Goal: Book appointment/travel/reservation

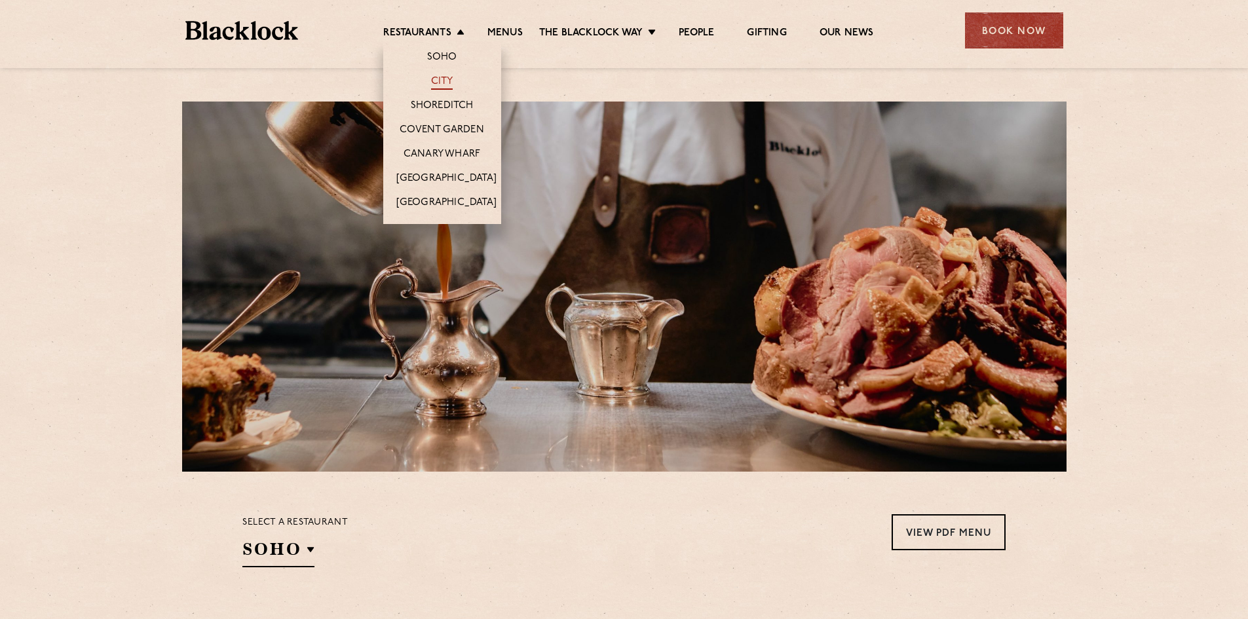
click at [435, 85] on link "City" at bounding box center [442, 82] width 22 height 14
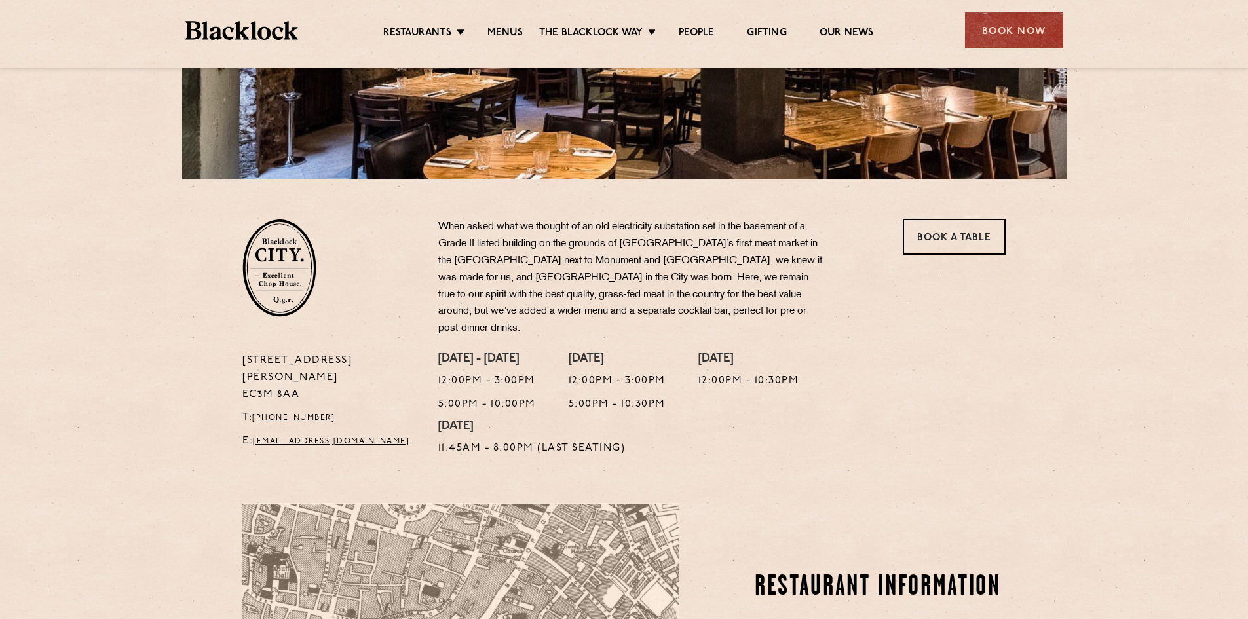
scroll to position [58, 0]
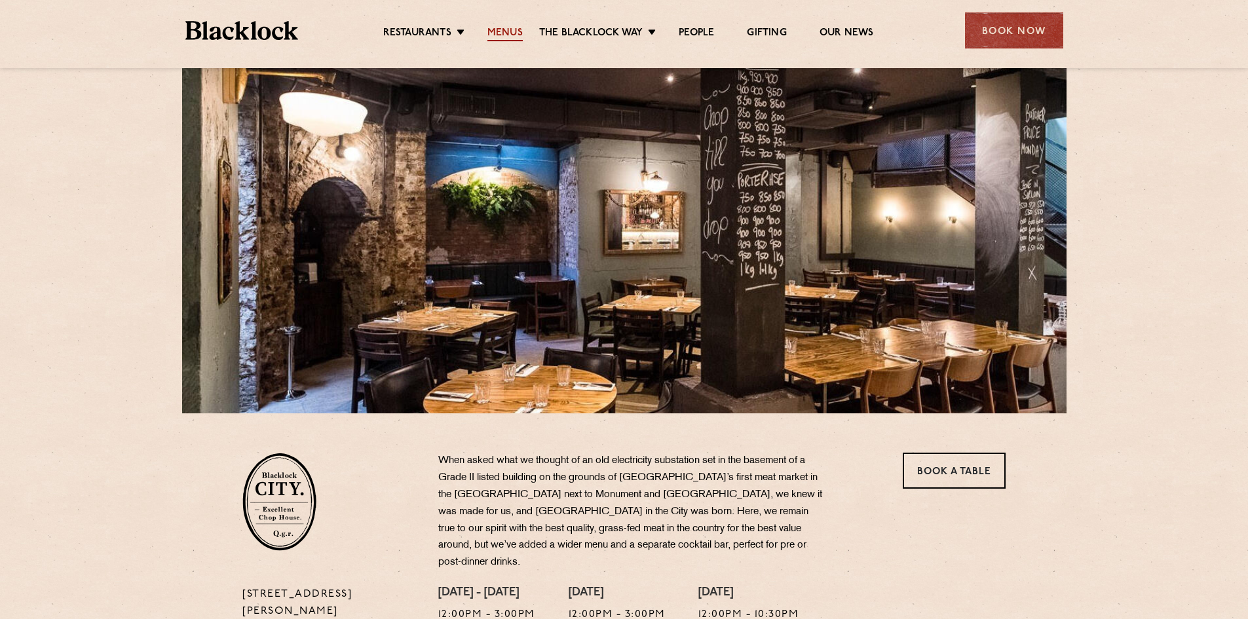
click at [513, 30] on link "Menus" at bounding box center [504, 34] width 35 height 14
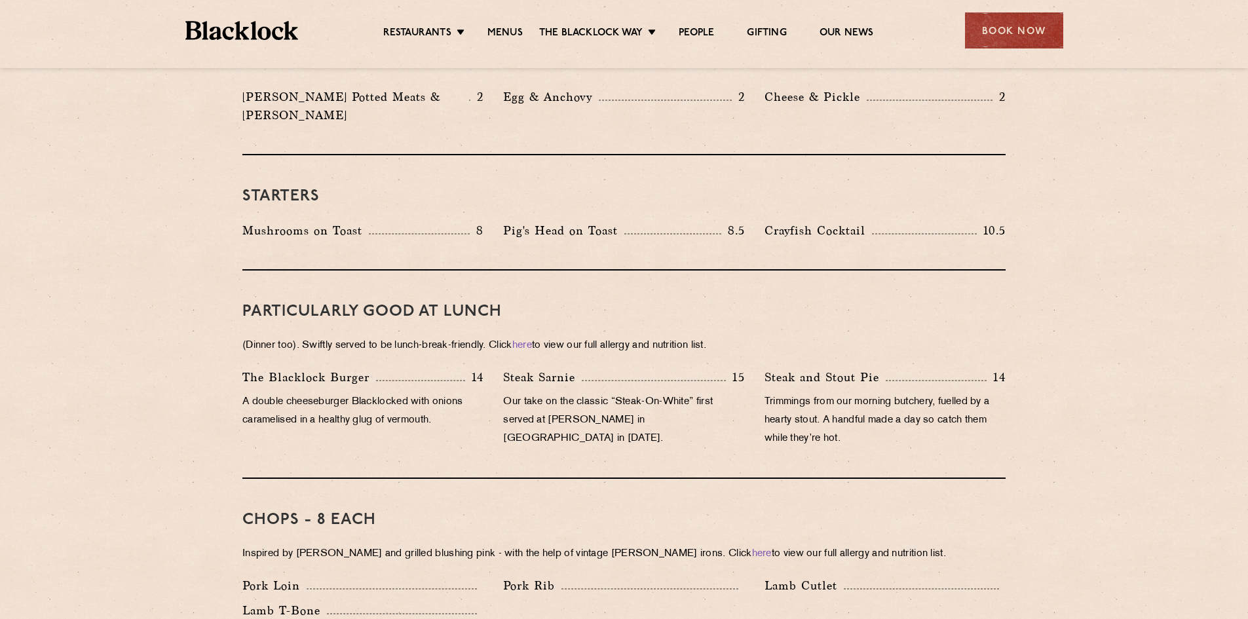
scroll to position [786, 0]
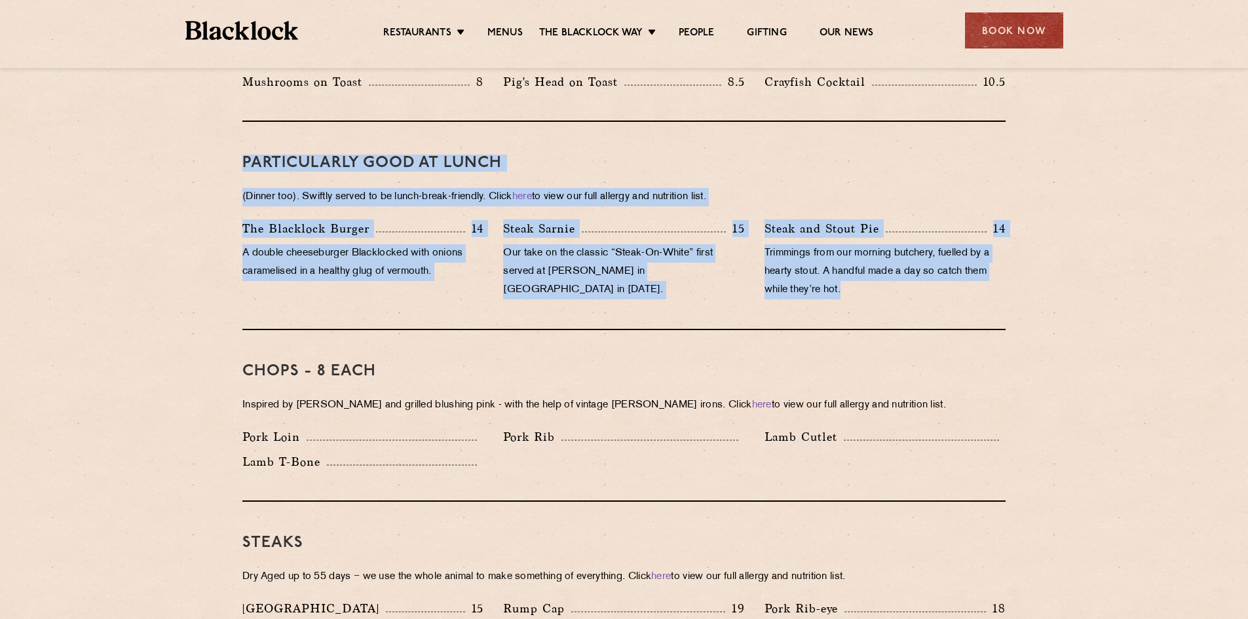
drag, startPoint x: 845, startPoint y: 273, endPoint x: 229, endPoint y: 153, distance: 626.9
click at [930, 277] on p "Trimmings from our morning butchery, fuelled by a hearty stout. A handful made …" at bounding box center [885, 271] width 241 height 55
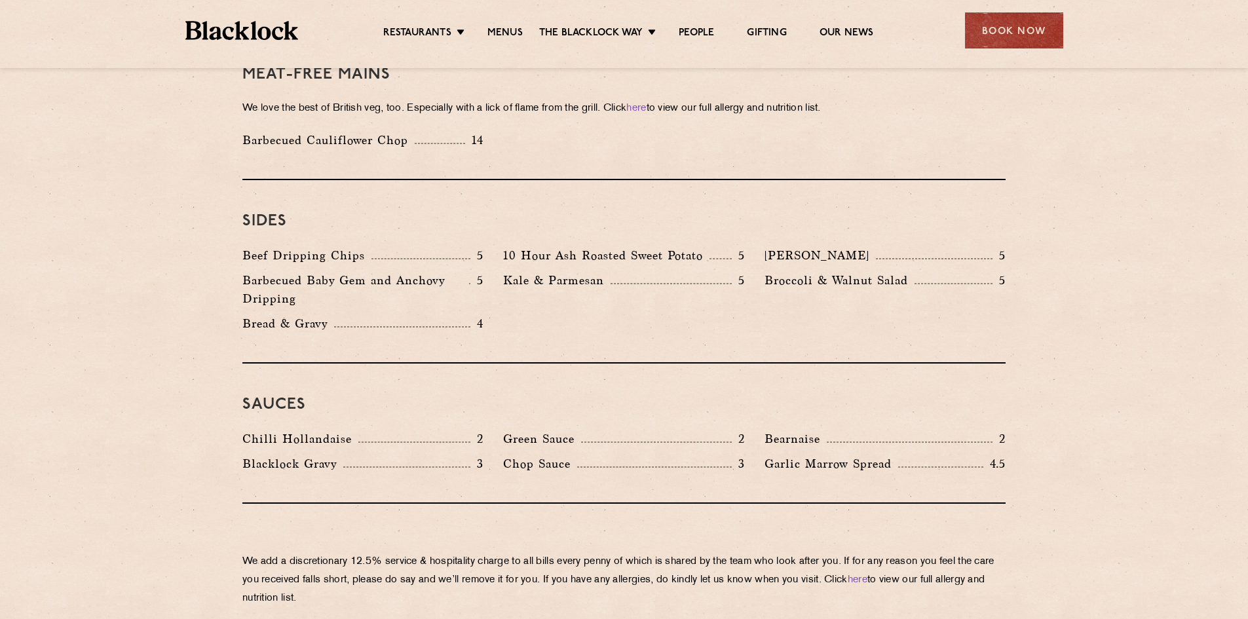
scroll to position [2206, 0]
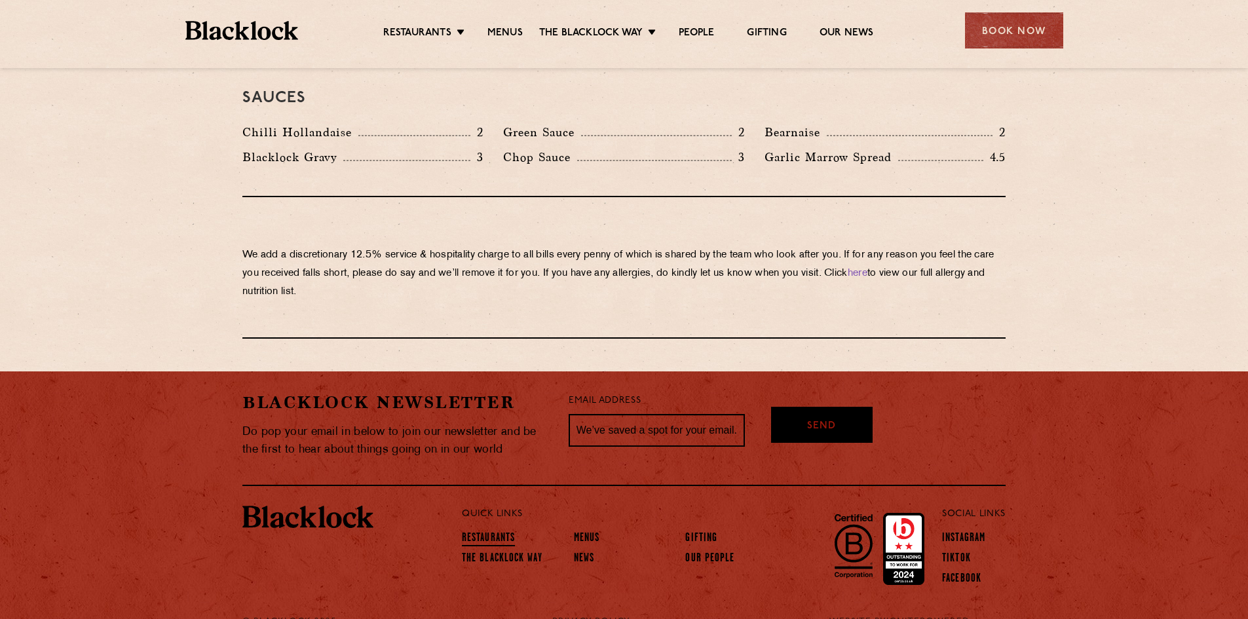
click at [501, 532] on link "Restaurants" at bounding box center [488, 539] width 53 height 14
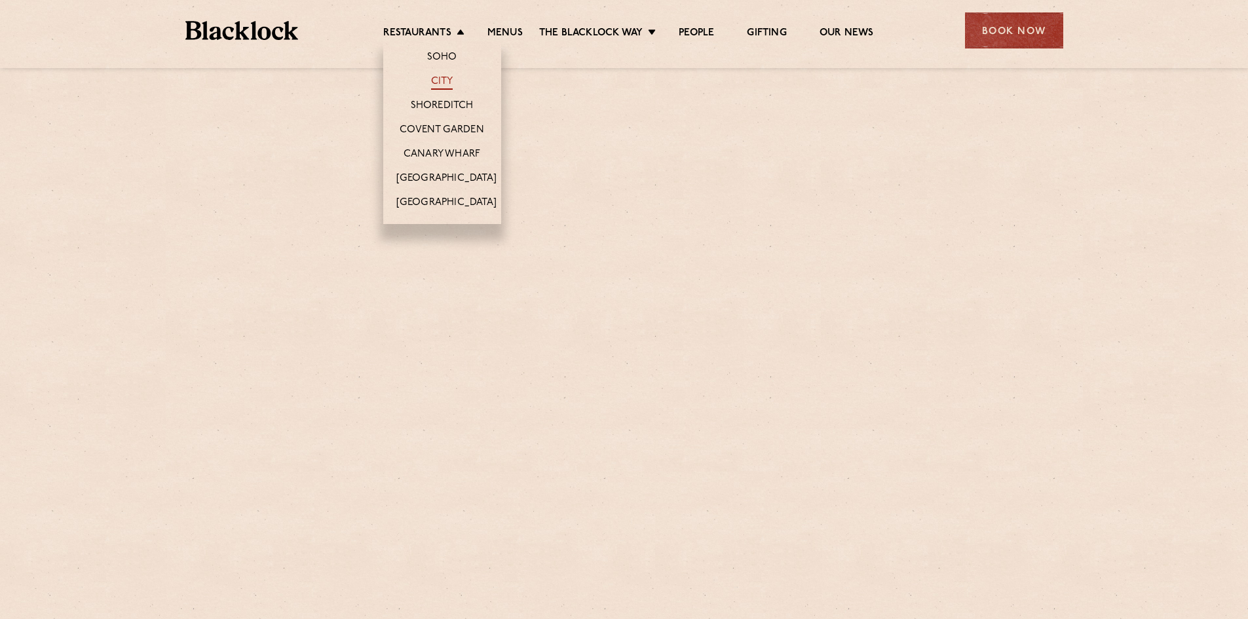
click at [449, 83] on link "City" at bounding box center [442, 82] width 22 height 14
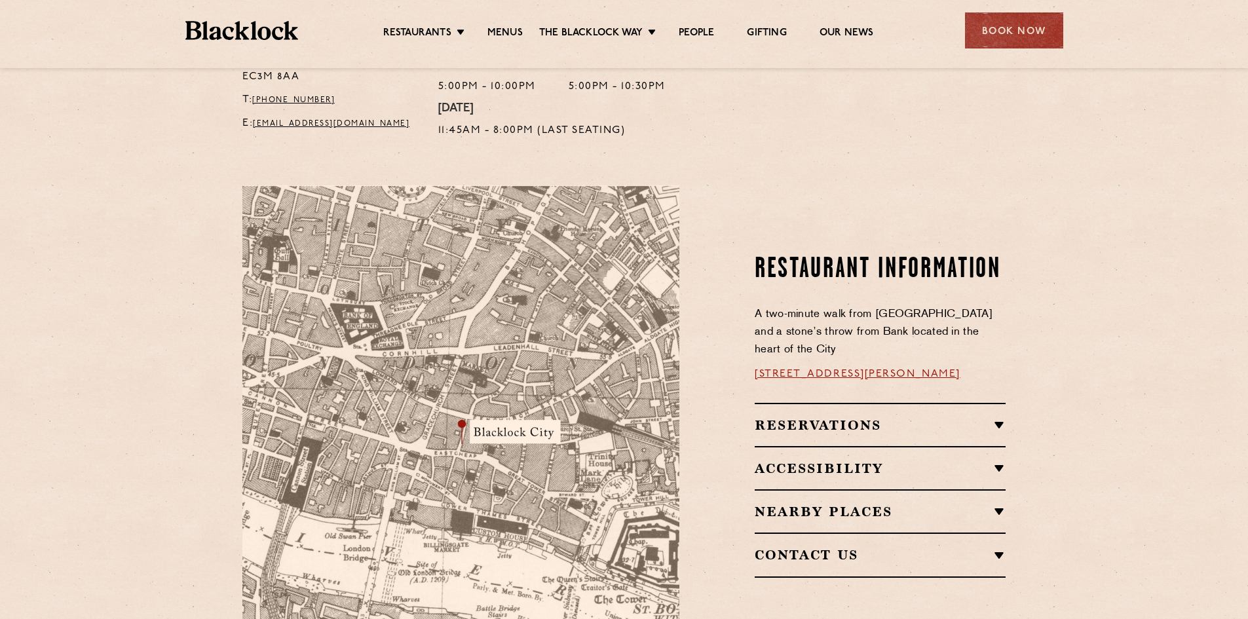
scroll to position [786, 0]
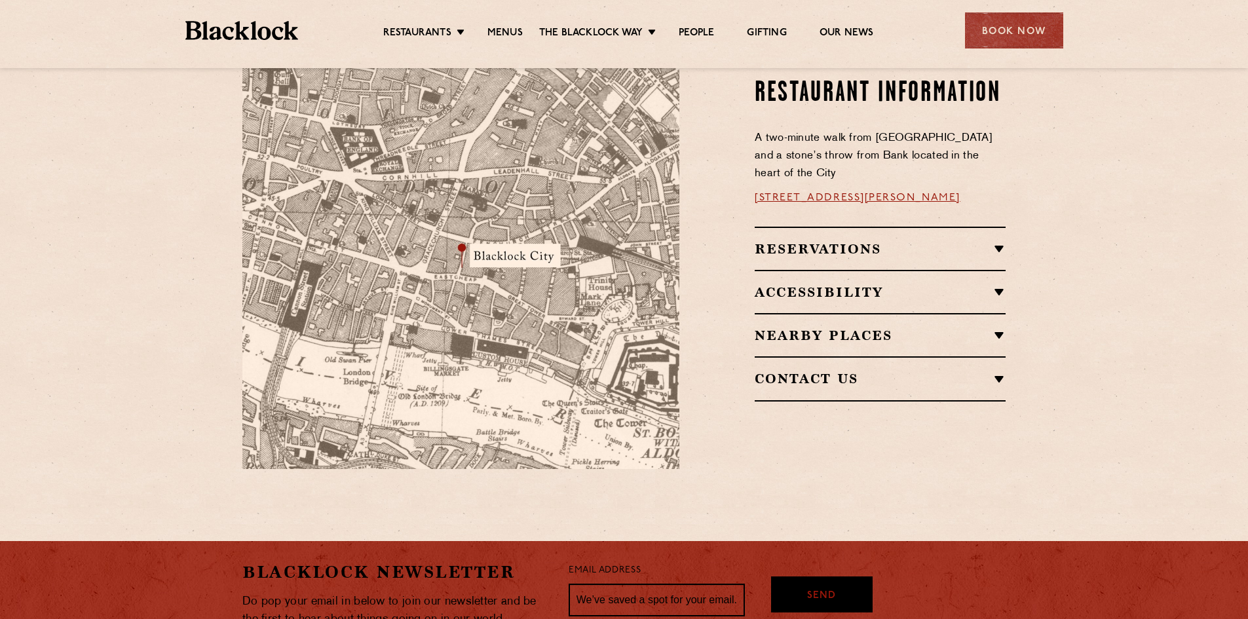
drag, startPoint x: 829, startPoint y: 180, endPoint x: 720, endPoint y: 199, distance: 110.9
click at [719, 199] on div "Restaurant Information A two-minute walk from [GEOGRAPHIC_DATA] and a stone’s t…" at bounding box center [852, 239] width 326 height 460
click at [987, 35] on div "Book Now" at bounding box center [1014, 30] width 98 height 36
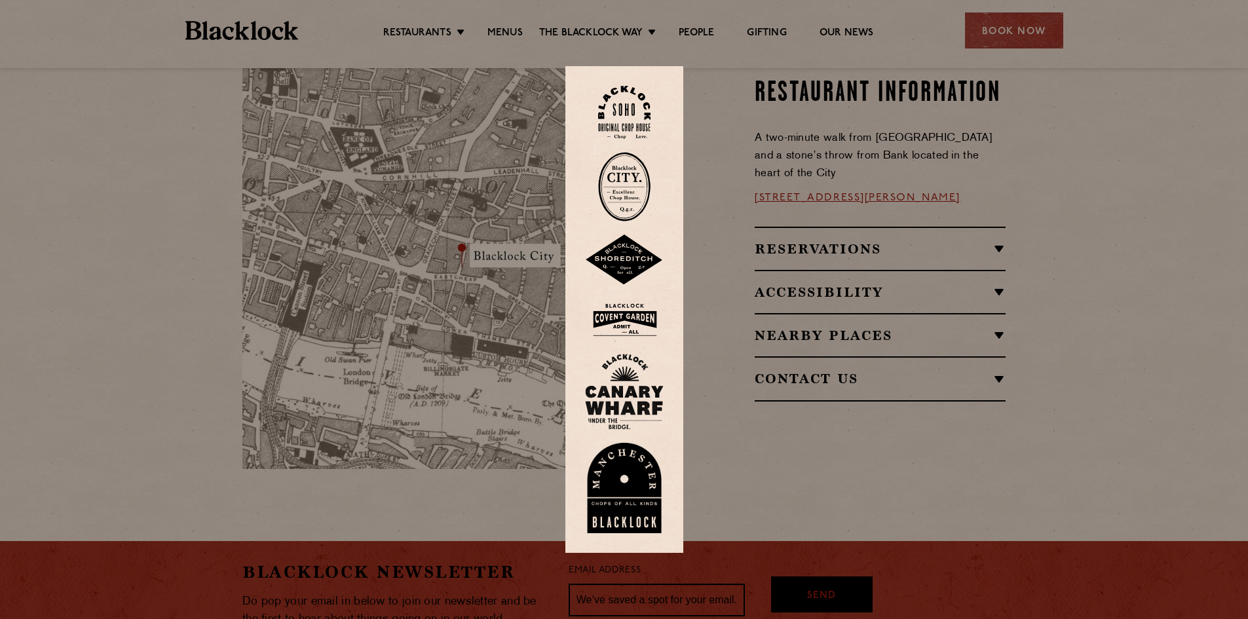
click at [624, 189] on img at bounding box center [624, 186] width 52 height 69
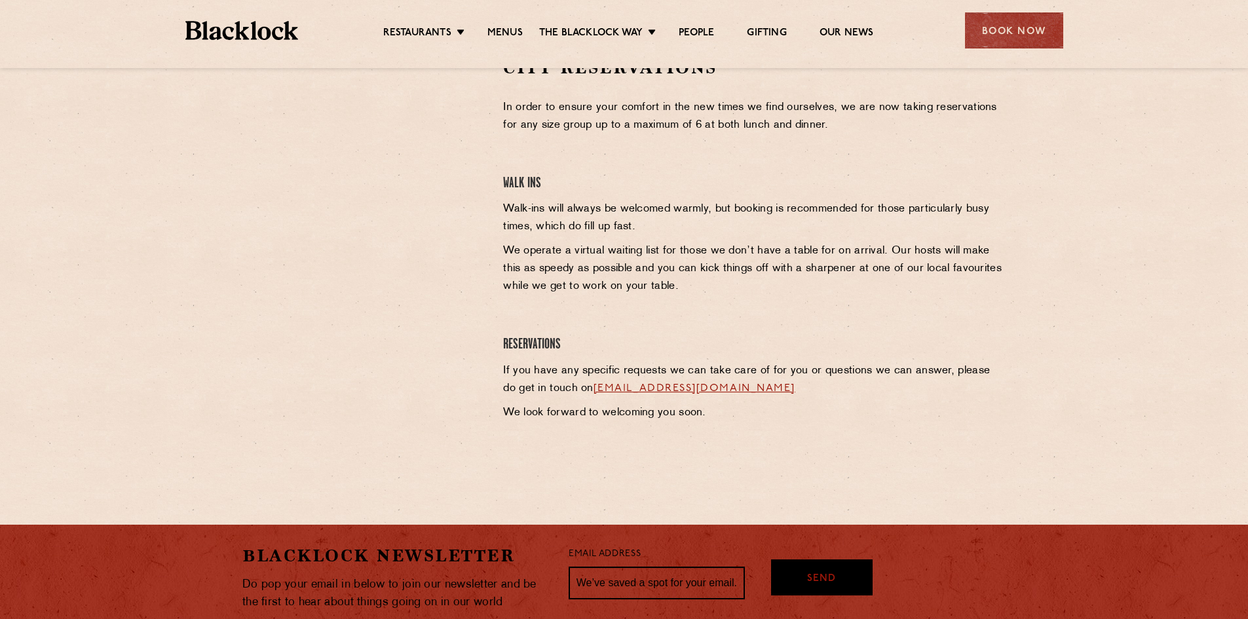
scroll to position [328, 0]
